Goal: Information Seeking & Learning: Learn about a topic

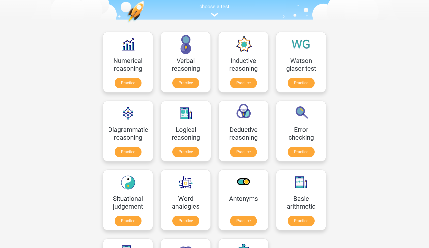
scroll to position [53, 0]
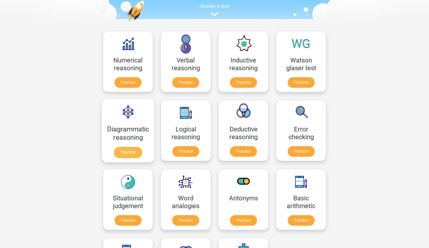
click at [131, 151] on link "Practice" at bounding box center [128, 152] width 28 height 11
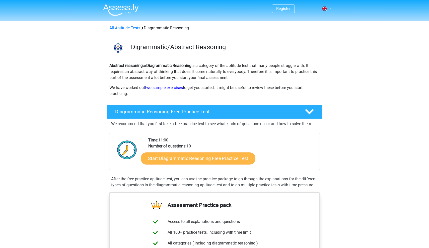
click at [200, 162] on link "Start Diagrammatic Reasoning Free Practice Test" at bounding box center [198, 158] width 115 height 12
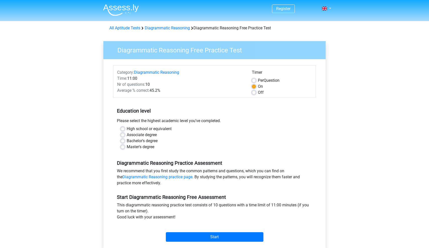
click at [140, 146] on label "Master's degree" at bounding box center [141, 147] width 28 height 6
click at [125, 146] on input "Master's degree" at bounding box center [123, 146] width 4 height 5
radio input "true"
click at [218, 239] on input "Start" at bounding box center [215, 237] width 98 height 10
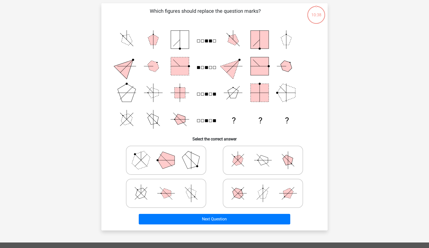
scroll to position [35, 0]
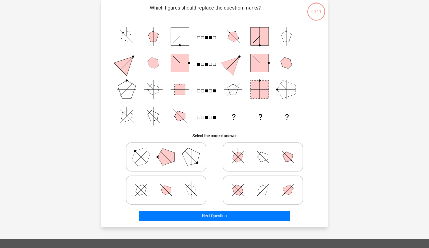
click at [175, 160] on polygon at bounding box center [166, 157] width 17 height 17
click at [169, 151] on input "radio" at bounding box center [167, 149] width 3 height 3
radio input "true"
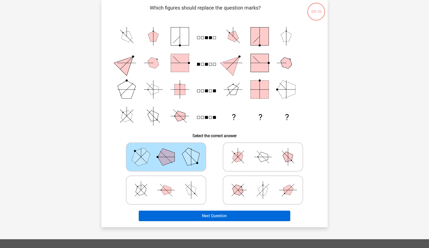
click at [182, 214] on button "Next Question" at bounding box center [215, 216] width 152 height 11
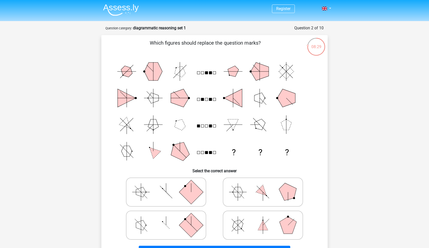
scroll to position [0, 0]
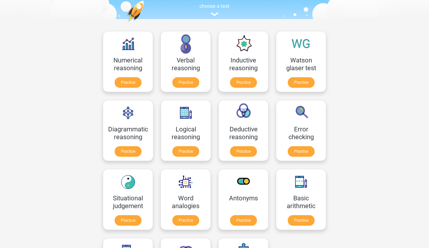
scroll to position [53, 0]
click at [303, 85] on link "Practice" at bounding box center [301, 83] width 28 height 11
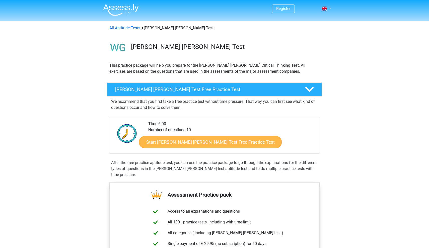
click at [208, 147] on link "Start Watson Glaser Test Free Practice Test" at bounding box center [210, 142] width 143 height 12
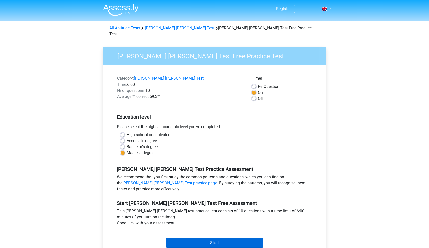
click at [207, 238] on input "Start" at bounding box center [215, 243] width 98 height 10
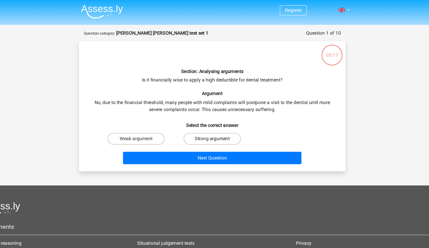
click at [191, 119] on label "Strong argument" at bounding box center [214, 118] width 48 height 10
click at [215, 119] on input "Strong argument" at bounding box center [216, 119] width 3 height 3
radio input "true"
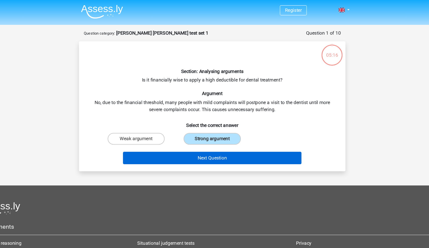
click at [195, 136] on button "Next Question" at bounding box center [215, 134] width 152 height 11
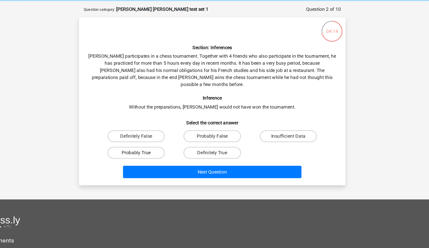
click at [126, 145] on label "Probably True" at bounding box center [150, 150] width 48 height 10
click at [150, 150] on input "Probably True" at bounding box center [151, 151] width 3 height 3
radio input "true"
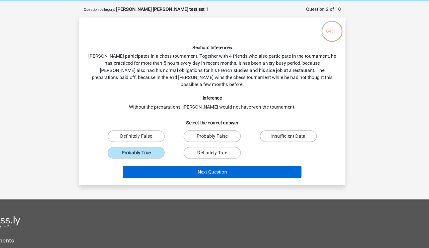
click at [168, 161] on button "Next Question" at bounding box center [215, 166] width 152 height 11
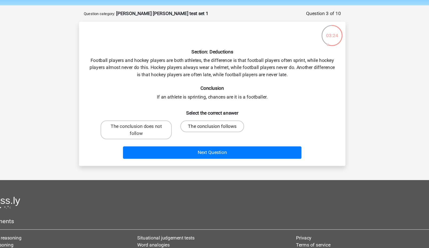
click at [187, 119] on label "The conclusion follows" at bounding box center [214, 124] width 54 height 10
click at [215, 124] on input "The conclusion follows" at bounding box center [216, 125] width 3 height 3
radio input "true"
click at [129, 119] on label "The conclusion does not follow" at bounding box center [150, 127] width 60 height 16
click at [150, 124] on input "The conclusion does not follow" at bounding box center [151, 125] width 3 height 3
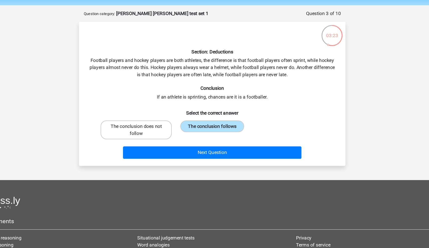
radio input "true"
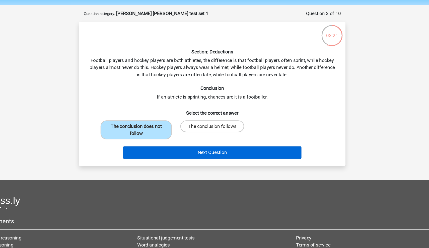
click at [139, 141] on button "Next Question" at bounding box center [215, 146] width 152 height 11
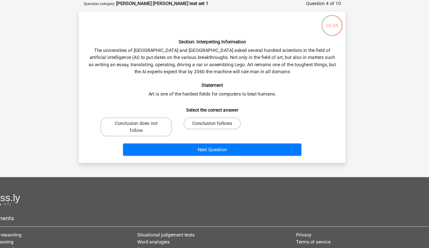
click at [190, 125] on label "Conclusion follows" at bounding box center [214, 130] width 48 height 10
click at [215, 130] on input "Conclusion follows" at bounding box center [216, 131] width 3 height 3
radio input "true"
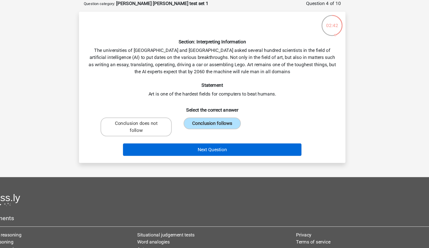
click at [173, 147] on button "Next Question" at bounding box center [215, 152] width 152 height 11
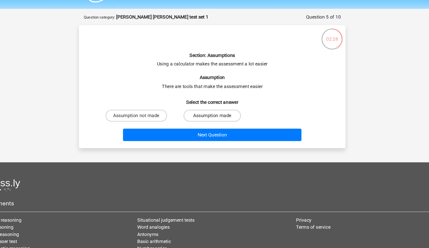
click at [190, 107] on label "Assumption made" at bounding box center [214, 112] width 48 height 10
click at [215, 112] on input "Assumption made" at bounding box center [216, 113] width 3 height 3
radio input "true"
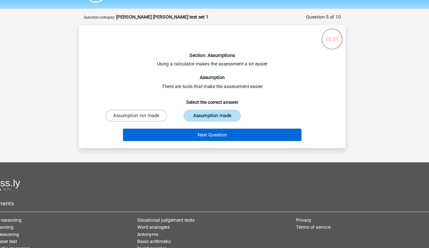
click at [168, 123] on button "Next Question" at bounding box center [215, 128] width 152 height 11
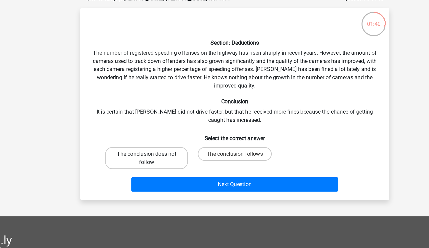
click at [120, 137] on label "The conclusion does not follow" at bounding box center [150, 145] width 60 height 16
click at [150, 142] on input "The conclusion does not follow" at bounding box center [151, 143] width 3 height 3
radio input "true"
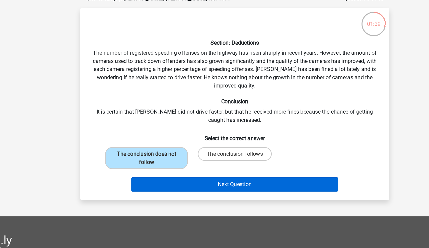
click at [142, 159] on button "Next Question" at bounding box center [215, 164] width 152 height 11
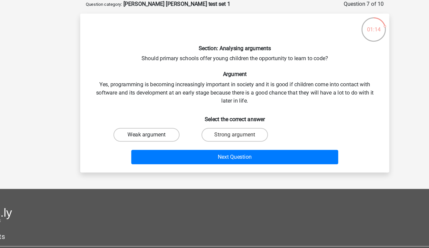
click at [126, 119] on label "Weak argument" at bounding box center [150, 124] width 48 height 10
click at [150, 124] on input "Weak argument" at bounding box center [151, 125] width 3 height 3
radio input "true"
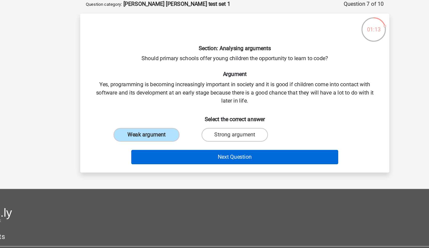
click at [139, 135] on button "Next Question" at bounding box center [215, 140] width 152 height 11
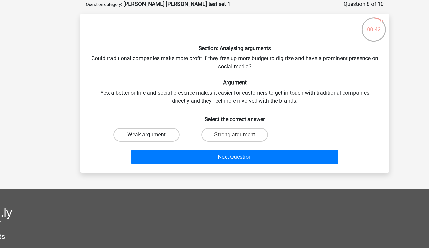
click at [126, 119] on label "Weak argument" at bounding box center [150, 124] width 48 height 10
click at [150, 124] on input "Weak argument" at bounding box center [151, 125] width 3 height 3
radio input "true"
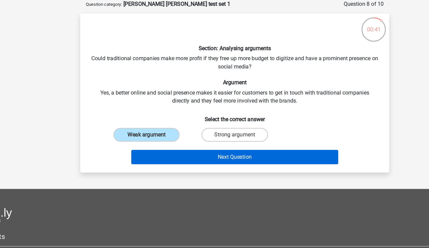
click at [139, 135] on button "Next Question" at bounding box center [215, 140] width 152 height 11
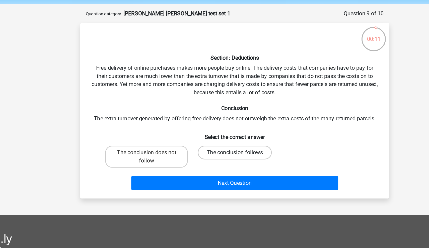
click at [187, 125] on label "The conclusion follows" at bounding box center [214, 130] width 54 height 10
click at [215, 130] on input "The conclusion follows" at bounding box center [216, 131] width 3 height 3
radio input "true"
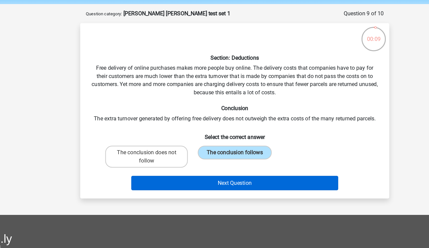
click at [153, 147] on button "Next Question" at bounding box center [215, 152] width 152 height 11
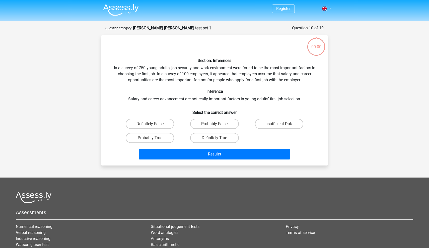
scroll to position [25, 43]
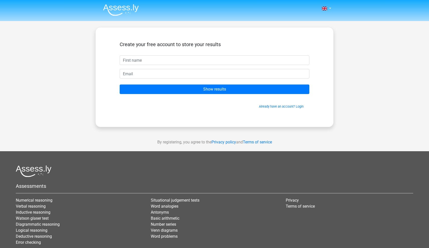
click at [236, 61] on input "text" at bounding box center [215, 60] width 190 height 10
type input "Mani"
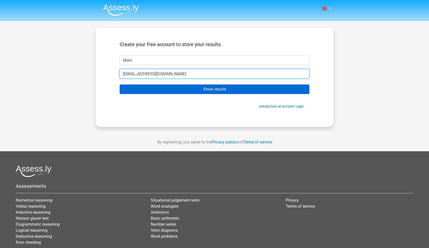
type input "shiravandmani@gmail.com"
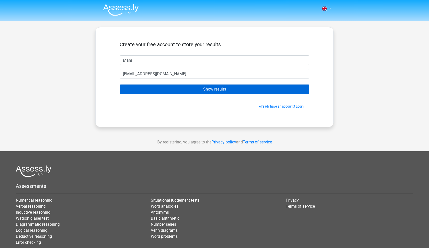
click at [225, 88] on input "Show results" at bounding box center [215, 90] width 190 height 10
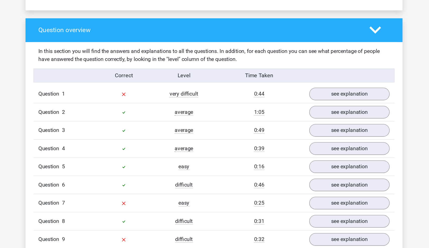
scroll to position [303, 0]
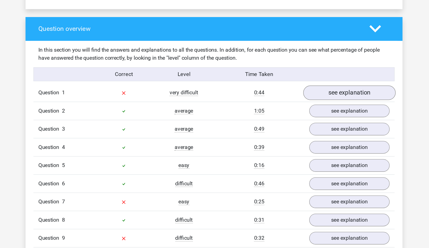
click at [282, 125] on link "see explanation" at bounding box center [317, 130] width 70 height 11
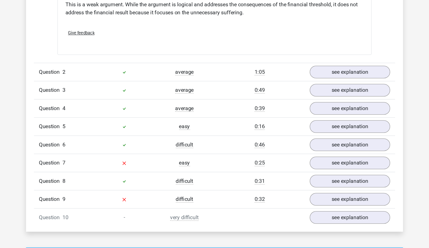
scroll to position [466, 0]
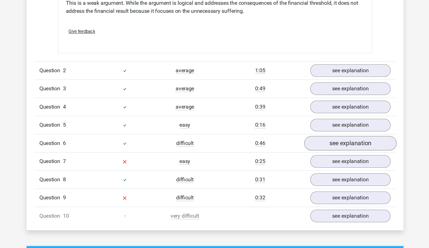
click at [282, 163] on link "see explanation" at bounding box center [317, 168] width 70 height 11
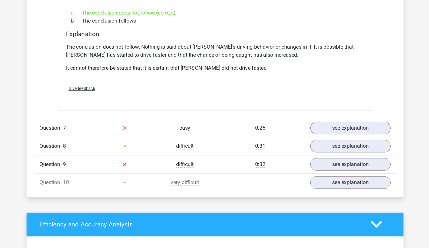
scroll to position [661, 0]
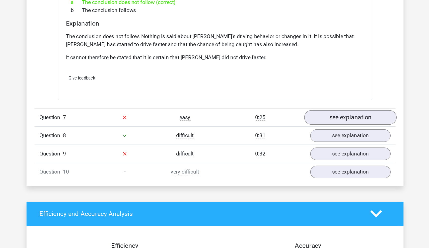
click at [282, 144] on link "see explanation" at bounding box center [317, 149] width 70 height 11
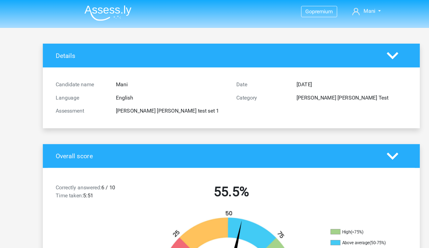
scroll to position [0, 0]
click at [103, 10] on img at bounding box center [121, 10] width 36 height 12
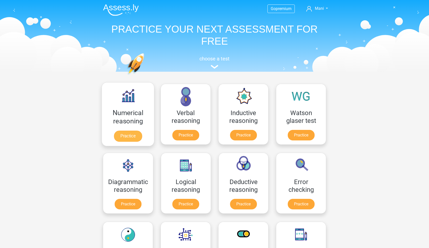
click at [129, 138] on link "Practice" at bounding box center [128, 136] width 28 height 11
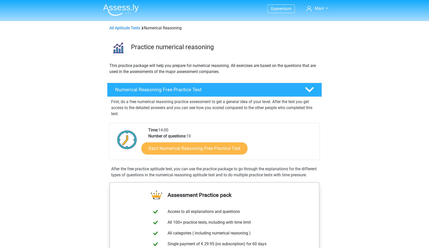
click at [217, 152] on link "Start Numerical Reasoning Free Practice Test" at bounding box center [195, 148] width 106 height 12
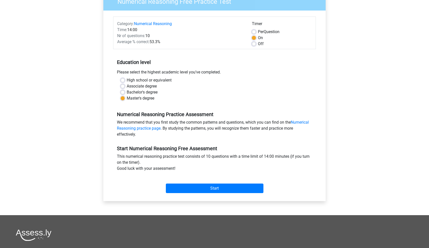
scroll to position [66, 0]
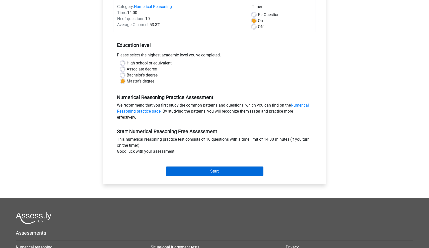
click at [217, 172] on input "Start" at bounding box center [215, 172] width 98 height 10
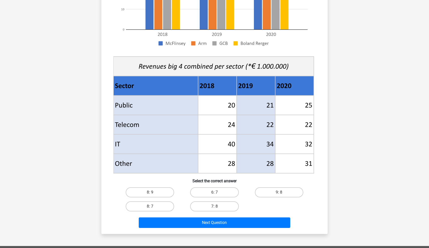
scroll to position [128, 0]
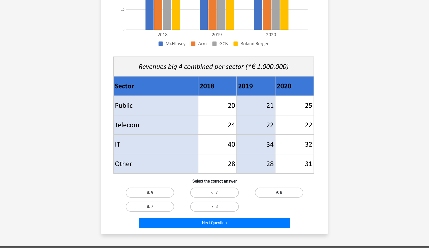
click at [290, 192] on label "9: 8" at bounding box center [279, 193] width 48 height 10
click at [282, 193] on input "9: 8" at bounding box center [280, 194] width 3 height 3
radio input "true"
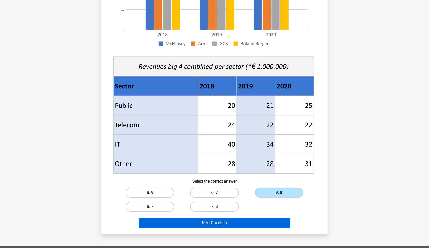
click at [259, 224] on button "Next Question" at bounding box center [215, 223] width 152 height 11
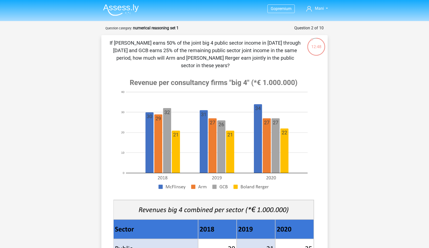
scroll to position [0, 0]
